Goal: Entertainment & Leisure: Consume media (video, audio)

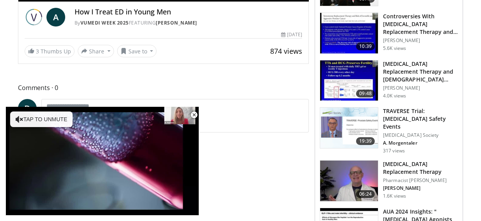
scroll to position [249, 0]
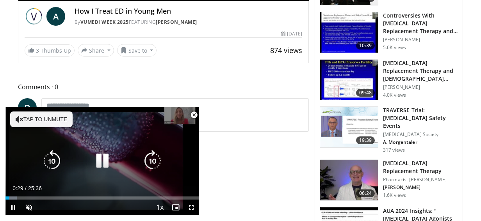
click at [57, 115] on button "Tap to unmute" at bounding box center [41, 120] width 62 height 16
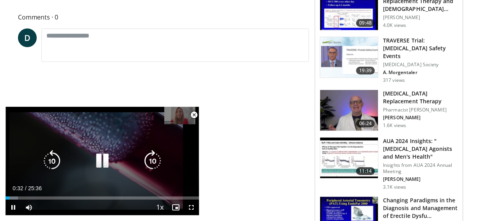
scroll to position [318, 0]
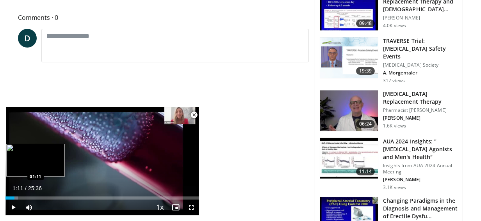
click at [14, 197] on div "Loaded : 6.46% 01:11 01:11" at bounding box center [102, 198] width 194 height 3
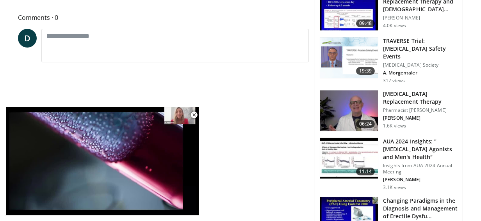
click at [14, 197] on video-js "**********" at bounding box center [102, 161] width 194 height 109
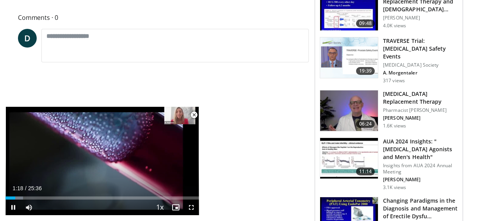
click at [194, 114] on span "Video Player" at bounding box center [194, 115] width 16 height 16
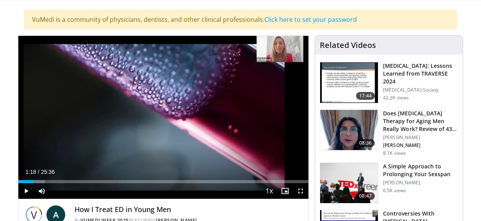
scroll to position [50, 0]
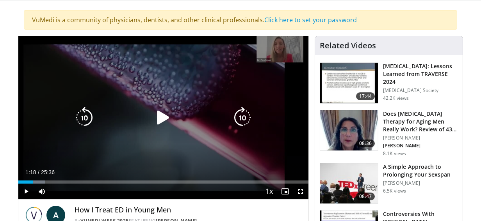
click at [155, 119] on icon "Video Player" at bounding box center [163, 118] width 22 height 22
click at [130, 143] on div "10 seconds Tap to unmute" at bounding box center [163, 117] width 290 height 163
click at [161, 114] on icon "Video Player" at bounding box center [163, 118] width 22 height 22
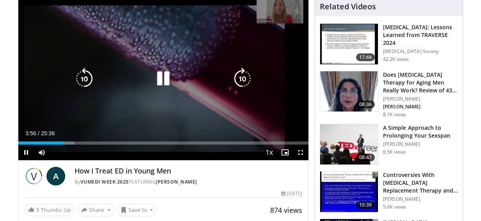
scroll to position [92, 0]
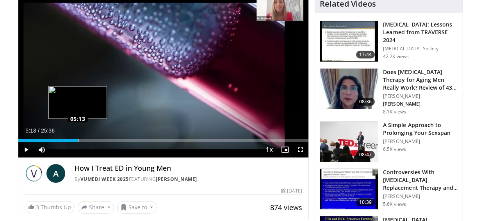
click at [77, 137] on div "Loaded : 20.66% 05:13 05:13" at bounding box center [163, 138] width 290 height 7
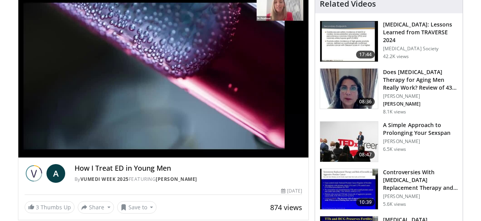
click at [77, 137] on div "10 seconds Tap to unmute" at bounding box center [163, 76] width 290 height 163
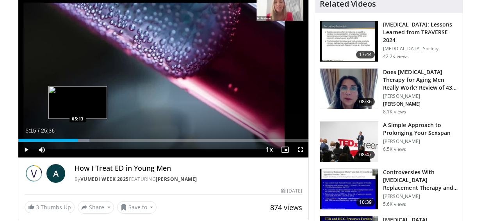
click at [77, 137] on div "Loaded : 24.54% 05:15 05:13" at bounding box center [163, 138] width 290 height 7
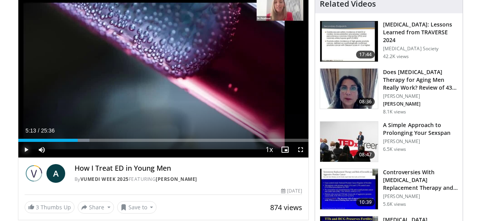
click at [24, 147] on span "Video Player" at bounding box center [26, 150] width 16 height 16
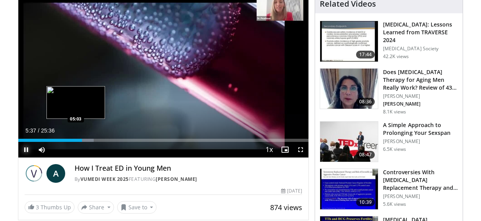
click at [76, 139] on div "Loaded : 26.04% 05:37 05:03" at bounding box center [163, 140] width 290 height 3
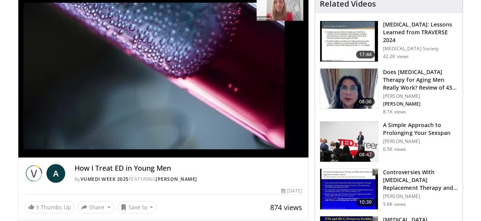
click at [76, 139] on video-js "**********" at bounding box center [163, 77] width 290 height 164
